Goal: Information Seeking & Learning: Learn about a topic

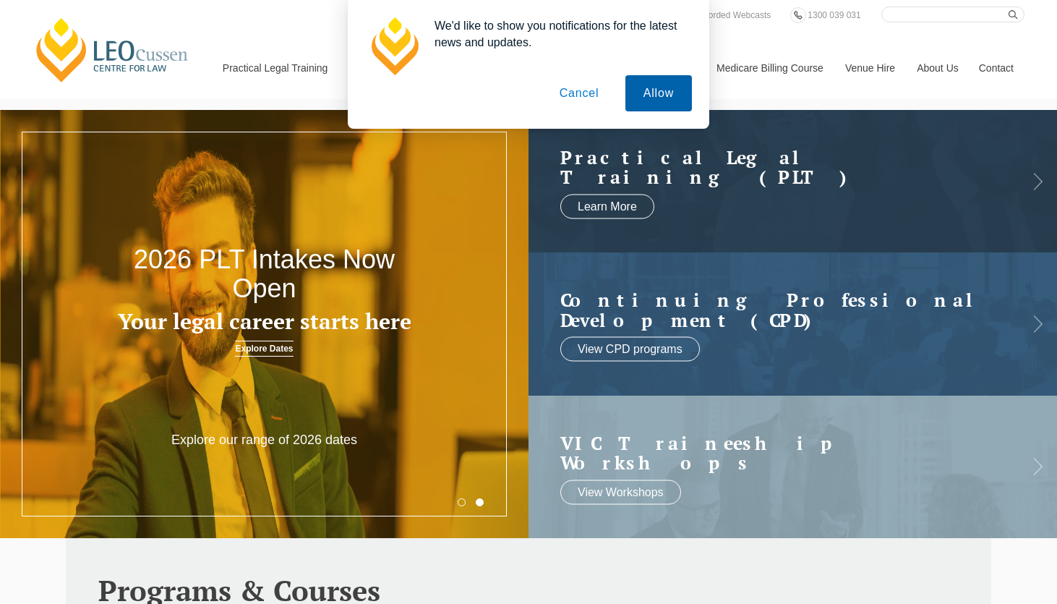
click at [647, 91] on button "Allow" at bounding box center [659, 93] width 67 height 36
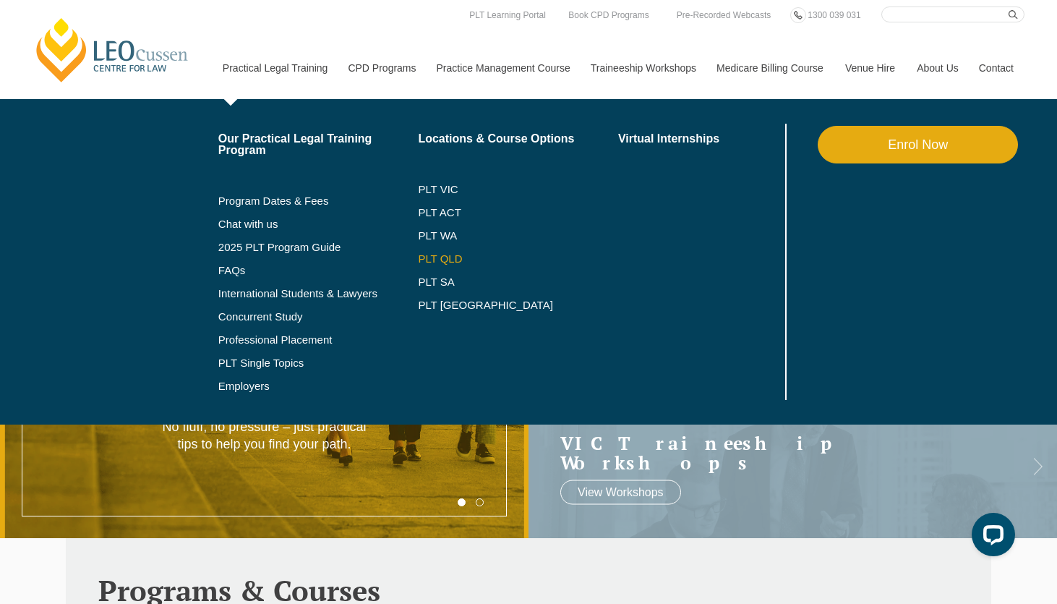
click at [428, 264] on link "PLT QLD" at bounding box center [518, 259] width 200 height 12
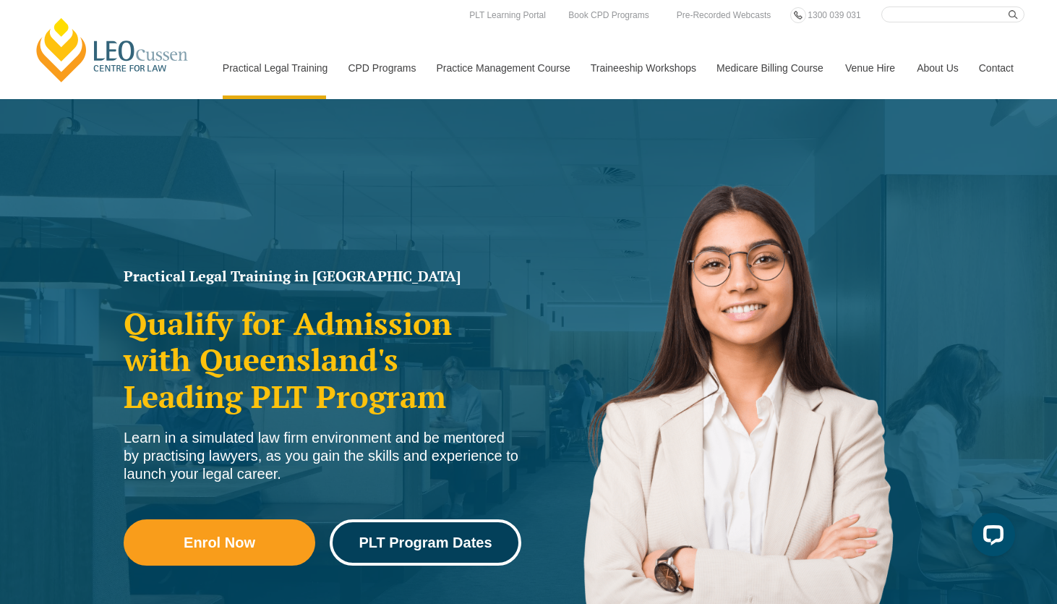
click at [429, 559] on link "PLT Program Dates" at bounding box center [426, 542] width 192 height 46
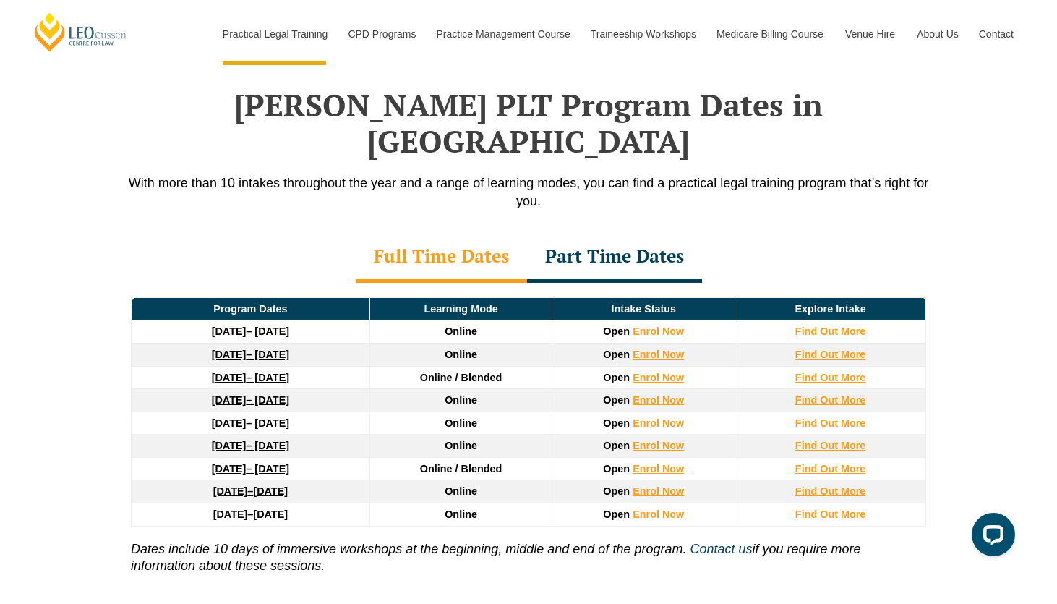
scroll to position [1888, 0]
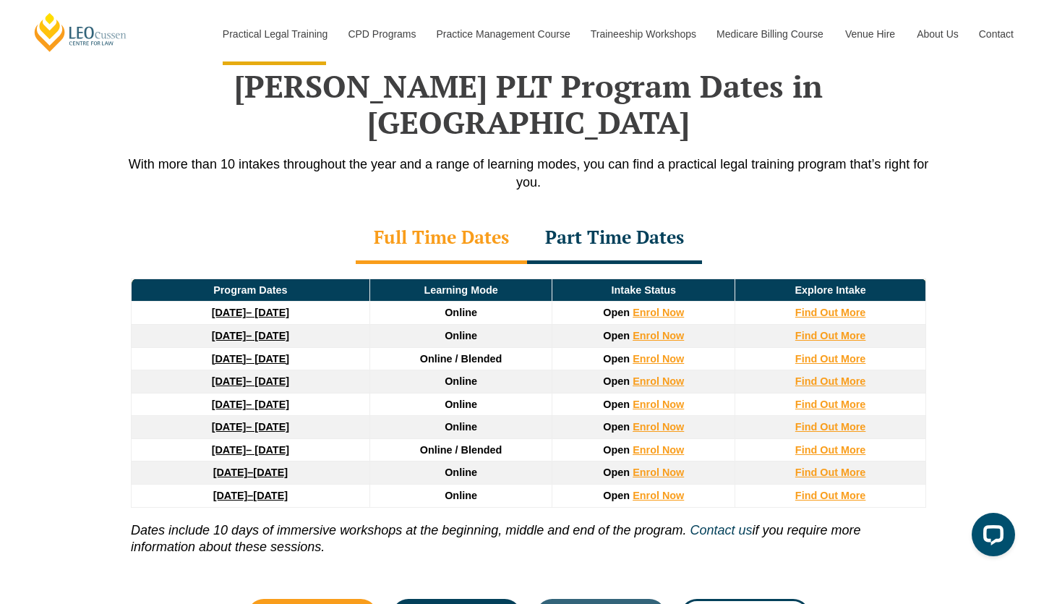
click at [578, 213] on div "Part Time Dates" at bounding box center [614, 238] width 175 height 51
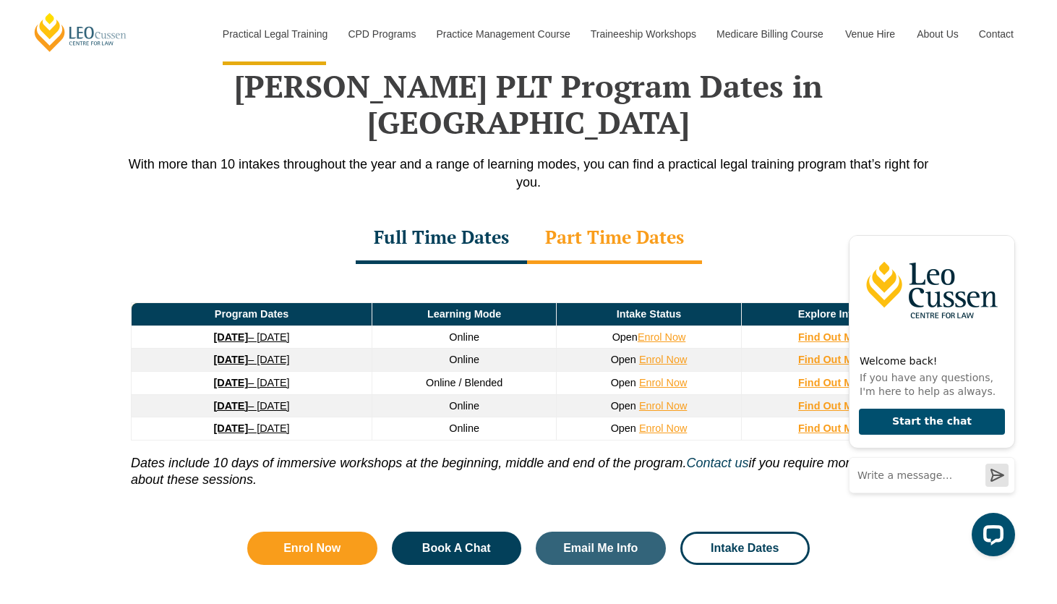
click at [249, 331] on strong "[DATE]" at bounding box center [231, 337] width 35 height 12
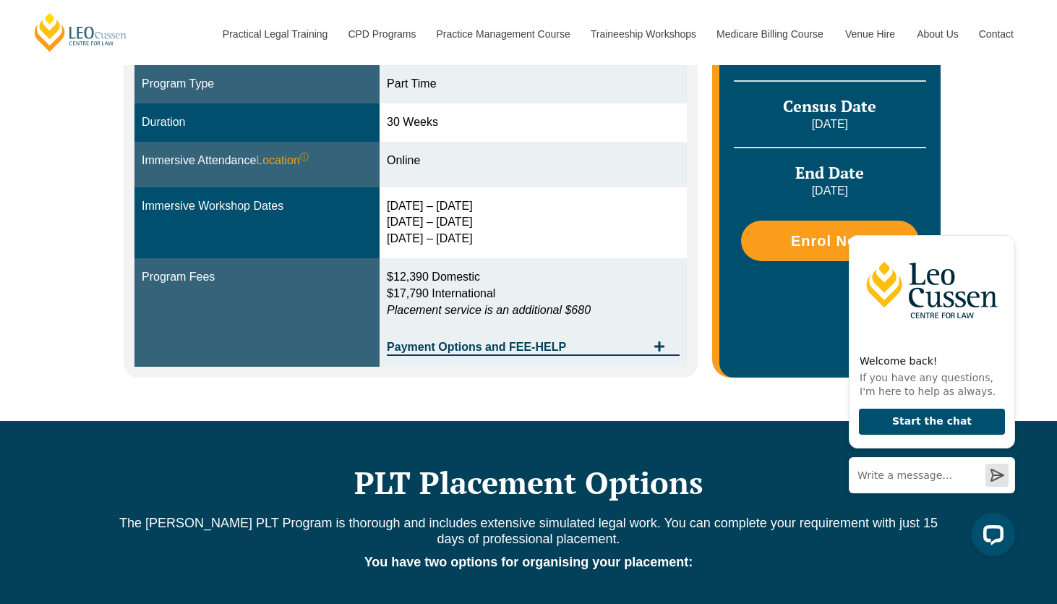
scroll to position [480, 0]
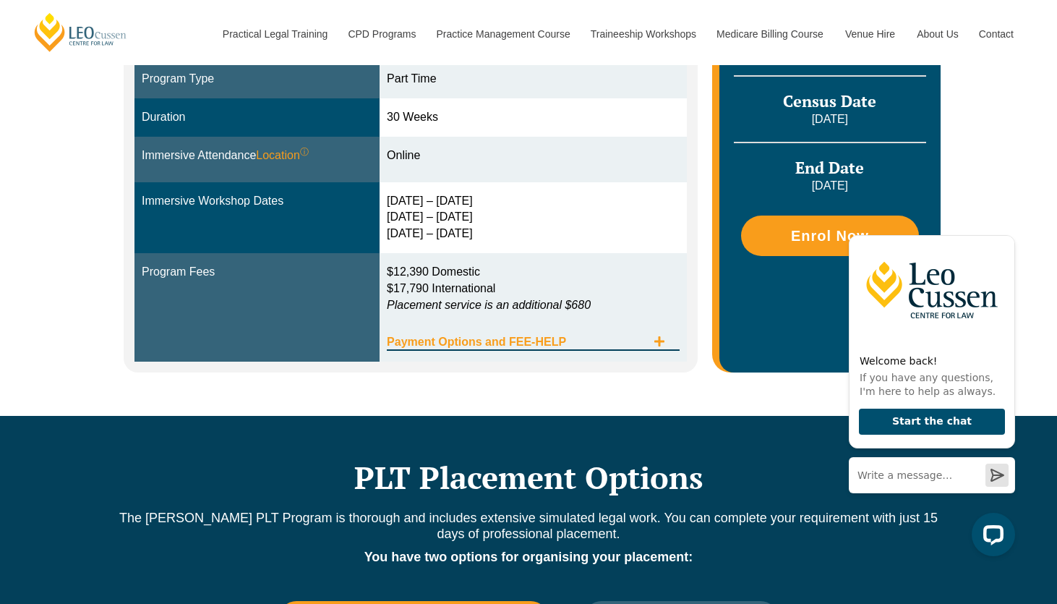
click at [531, 336] on span "Payment Options and FEE-HELP" at bounding box center [517, 342] width 260 height 12
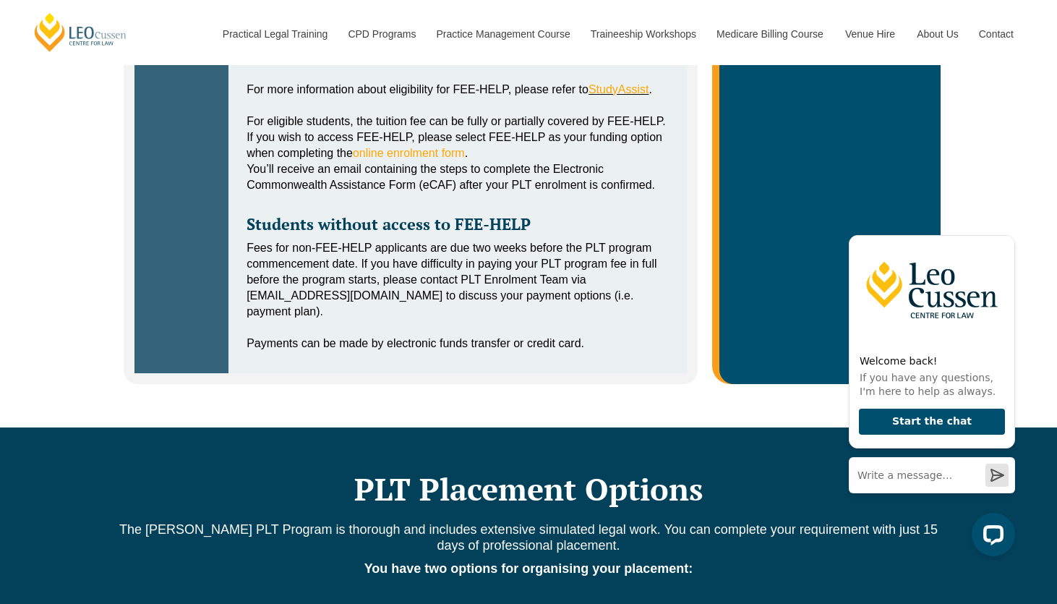
scroll to position [0, 0]
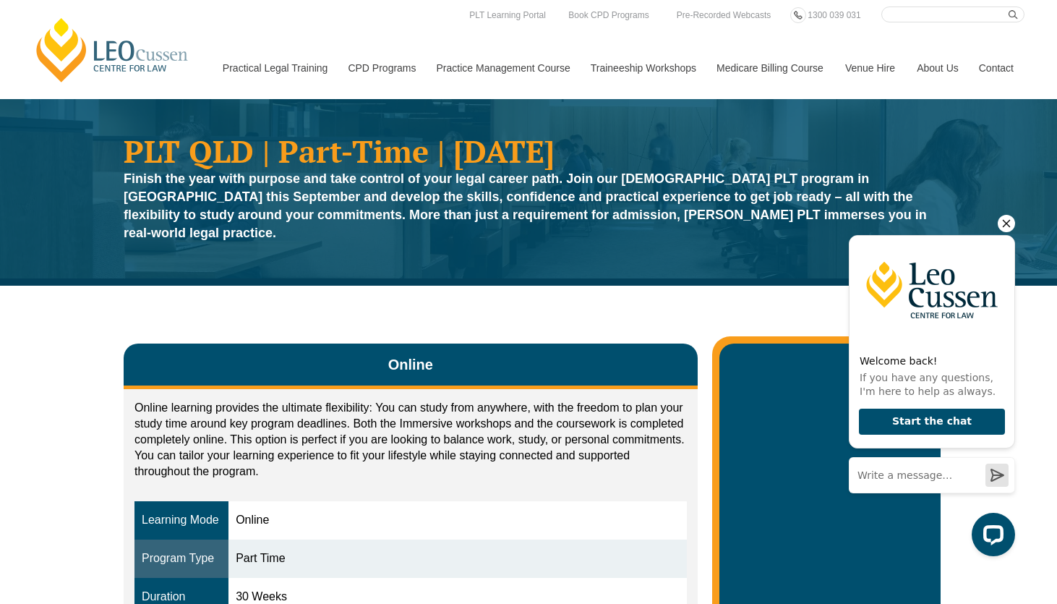
click at [1006, 221] on icon "Hide greeting" at bounding box center [1006, 223] width 17 height 17
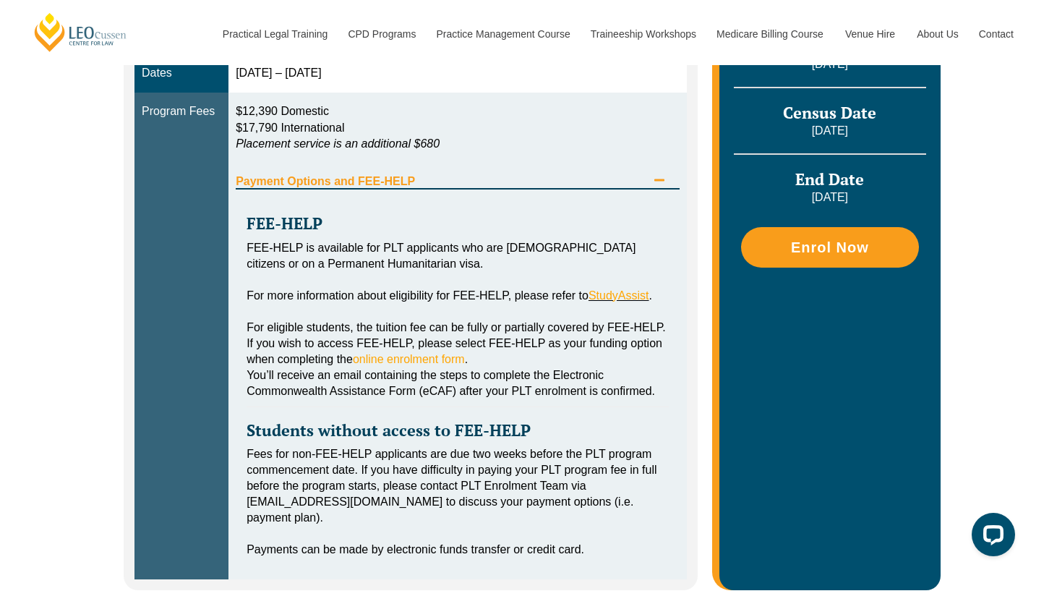
scroll to position [676, 0]
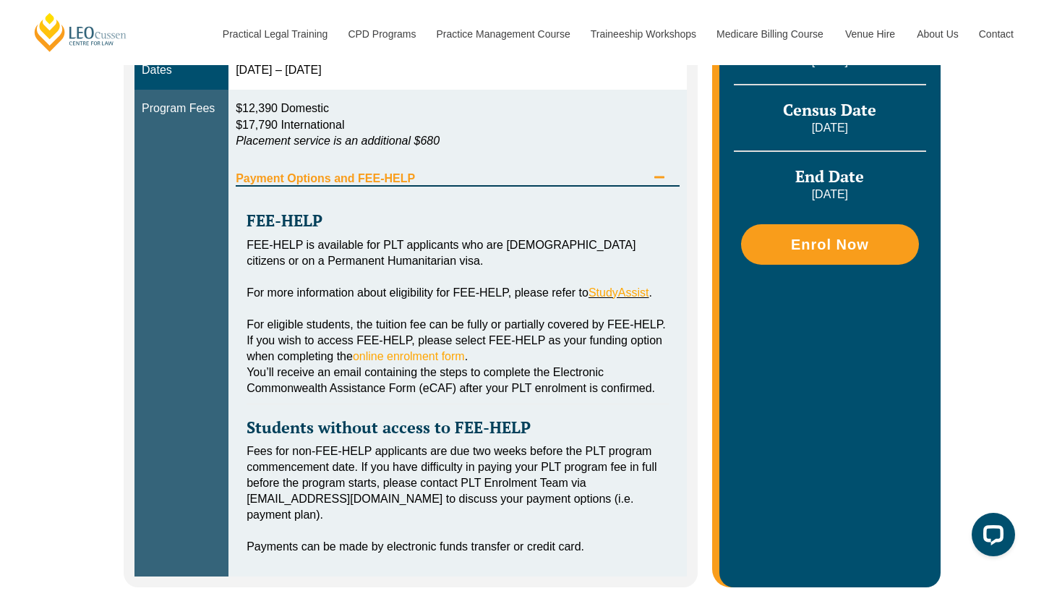
click at [311, 173] on span "Payment Options and FEE-HELP" at bounding box center [441, 179] width 411 height 12
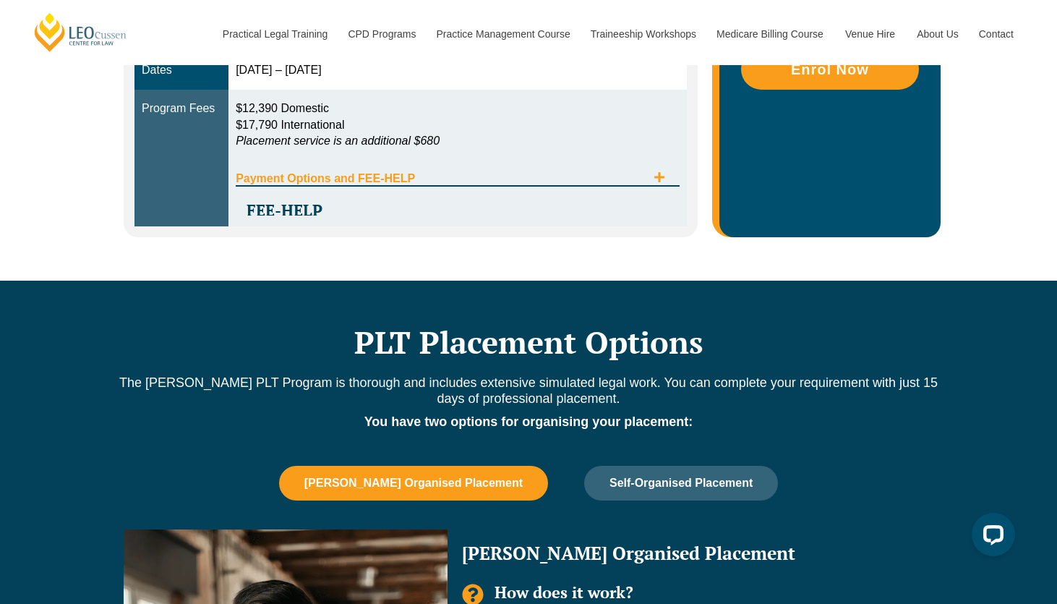
scroll to position [643, 0]
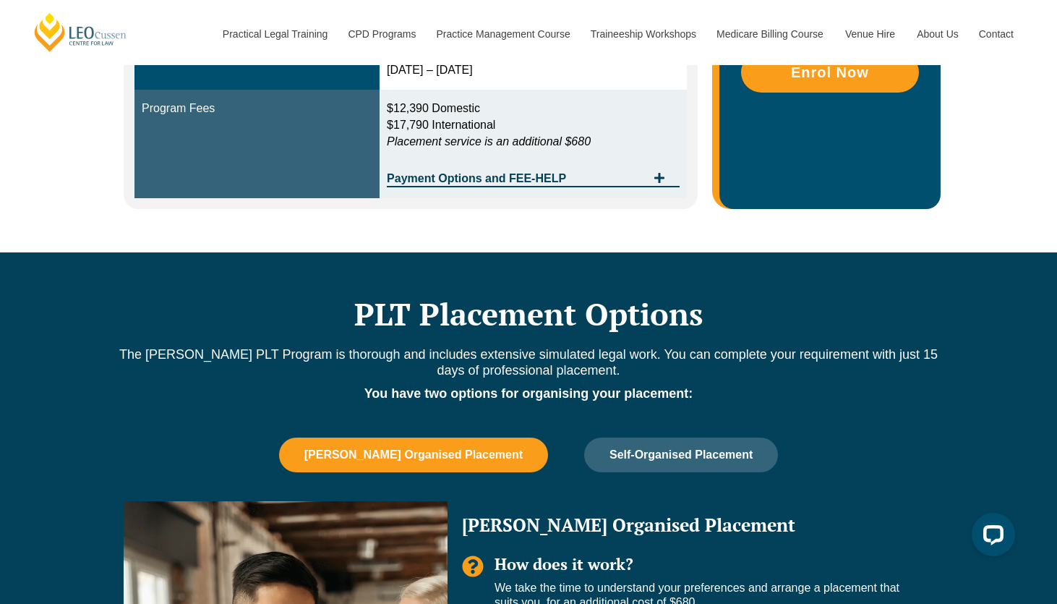
click at [480, 448] on span "Leo Cussen Organised Placement" at bounding box center [413, 454] width 218 height 13
click at [453, 448] on span "Leo Cussen Organised Placement" at bounding box center [413, 454] width 218 height 13
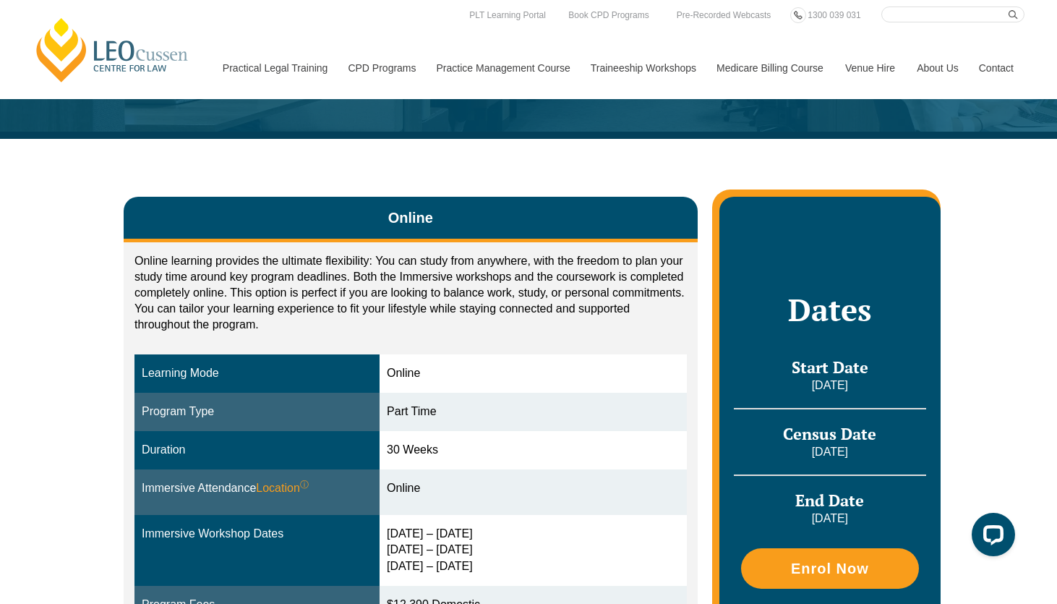
scroll to position [0, 0]
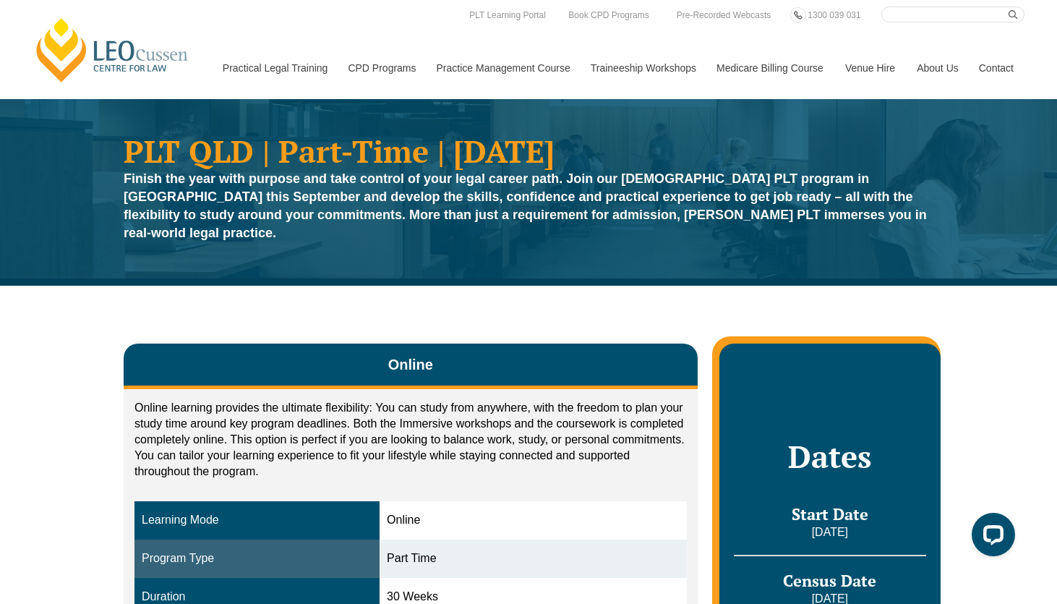
click at [59, 328] on div "Online Online learning provides the ultimate flexibility: You can study from an…" at bounding box center [528, 590] width 1057 height 609
